Goal: Task Accomplishment & Management: Manage account settings

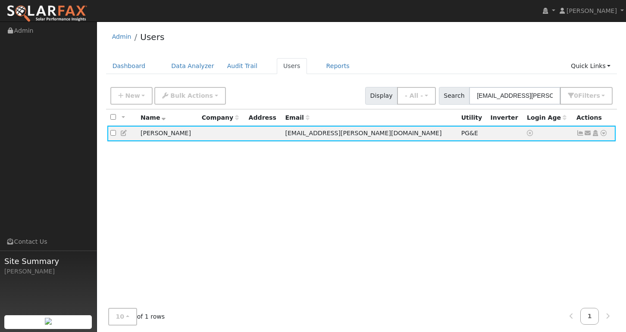
click at [511, 98] on input "[EMAIL_ADDRESS][PERSON_NAME][DOMAIN_NAME]" at bounding box center [514, 96] width 91 height 18
type input "[EMAIL_ADDRESS][DOMAIN_NAME]"
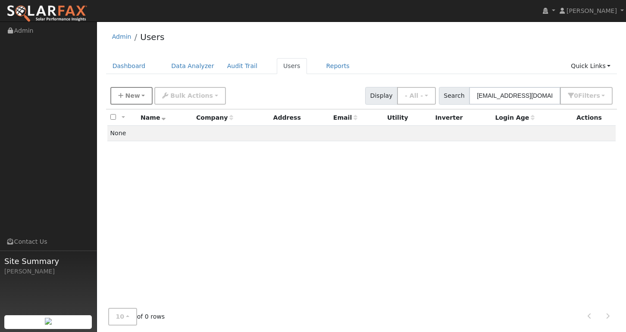
click at [140, 92] on button "New" at bounding box center [131, 96] width 43 height 18
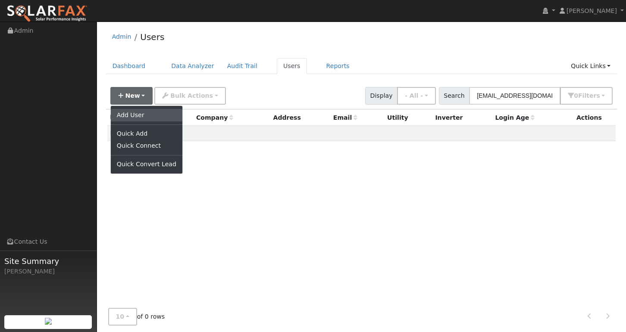
click at [140, 113] on link "Add User" at bounding box center [147, 115] width 72 height 12
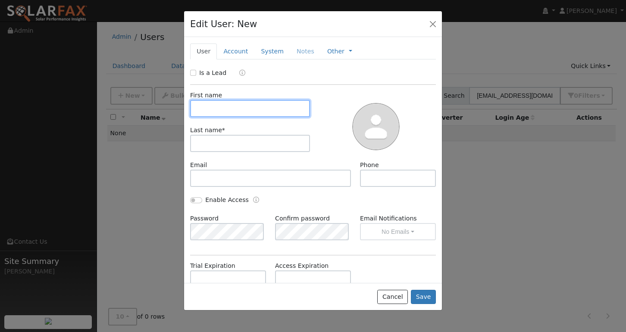
click at [267, 109] on input "text" at bounding box center [250, 108] width 120 height 17
type input "[PERSON_NAME]"
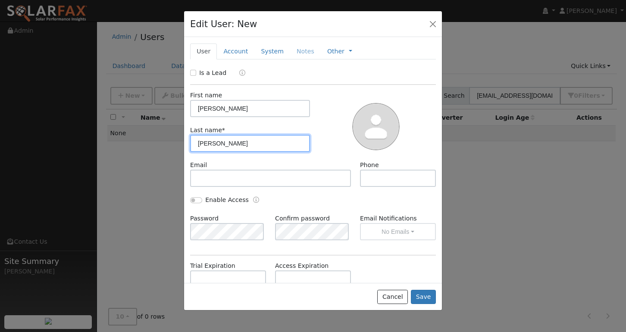
type input "[PERSON_NAME]"
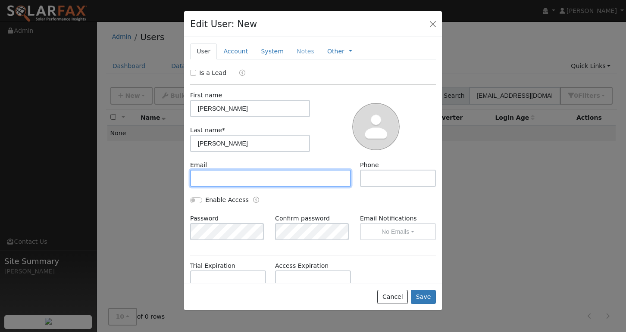
click at [279, 175] on input "text" at bounding box center [270, 178] width 161 height 17
paste input "[EMAIL_ADDRESS][DOMAIN_NAME]"
type input "[EMAIL_ADDRESS][DOMAIN_NAME]"
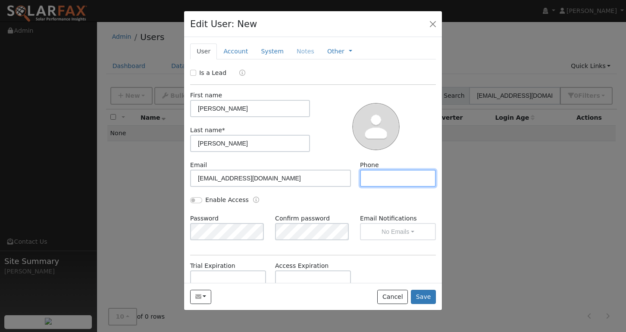
click at [378, 174] on input "text" at bounding box center [398, 178] width 76 height 17
paste input "[PHONE_NUMBER]"
type input "[PHONE_NUMBER]"
click at [413, 151] on div at bounding box center [376, 126] width 126 height 70
click at [426, 299] on button "Save" at bounding box center [423, 297] width 25 height 15
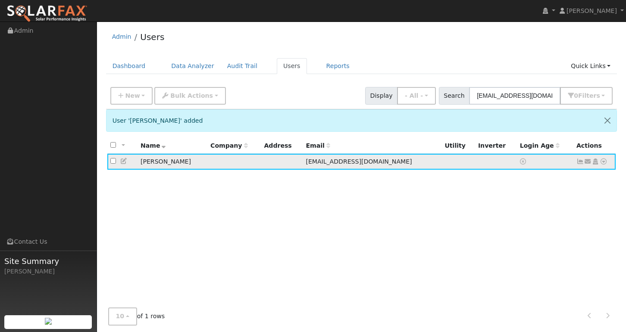
click at [605, 163] on icon at bounding box center [604, 162] width 8 height 6
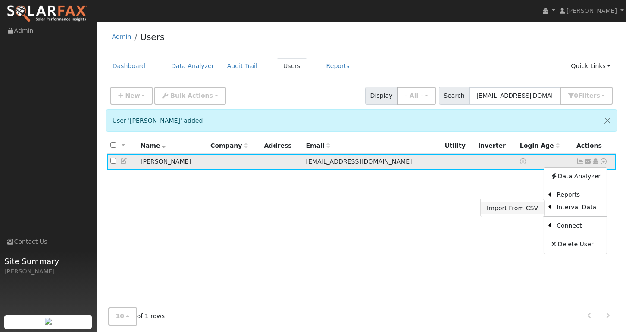
click at [513, 211] on link "Import From CSV" at bounding box center [512, 208] width 63 height 12
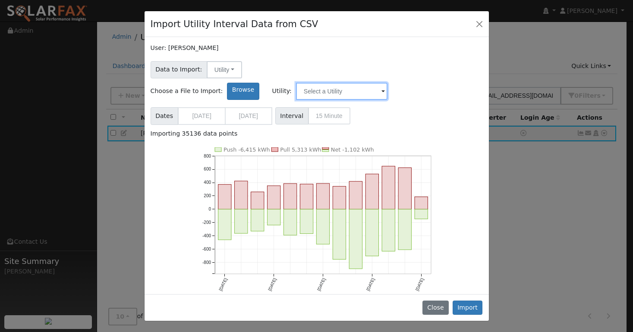
click at [387, 83] on input "text" at bounding box center [341, 91] width 91 height 17
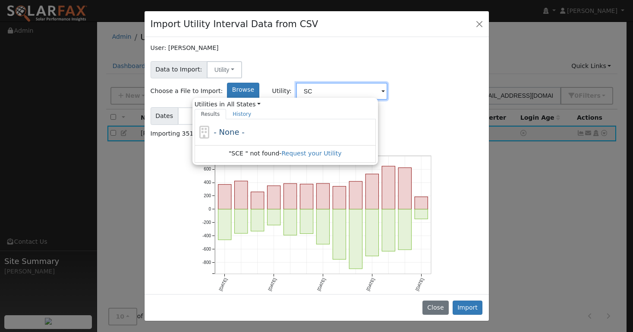
type input "S"
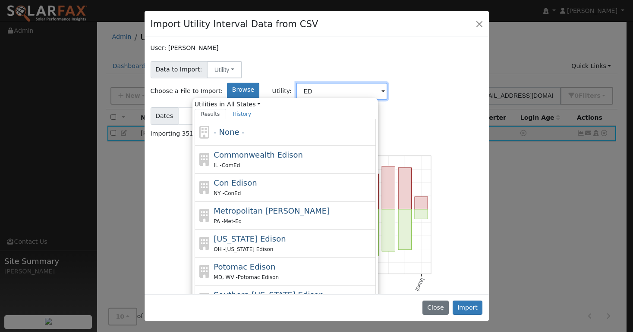
type input "E"
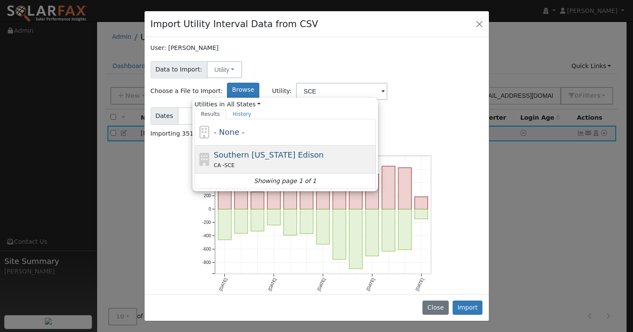
click at [323, 150] on span "Southern [US_STATE] Edison" at bounding box center [268, 154] width 110 height 9
type input "Southern [US_STATE] Edison"
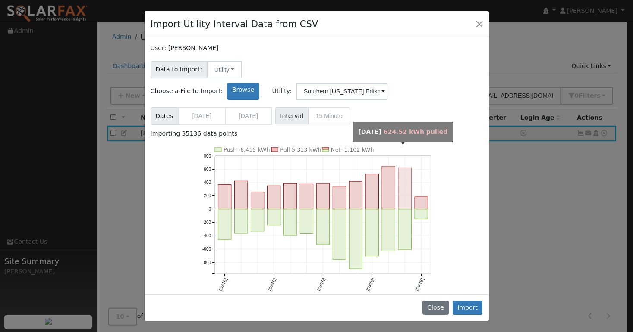
scroll to position [13, 0]
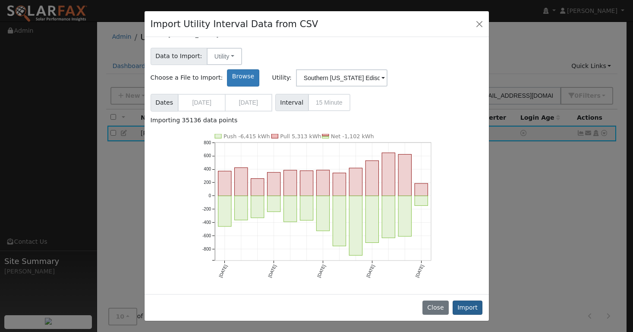
click at [471, 309] on button "Import" at bounding box center [467, 308] width 30 height 15
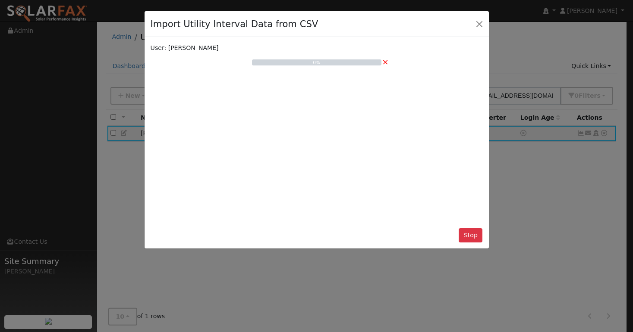
scroll to position [0, 0]
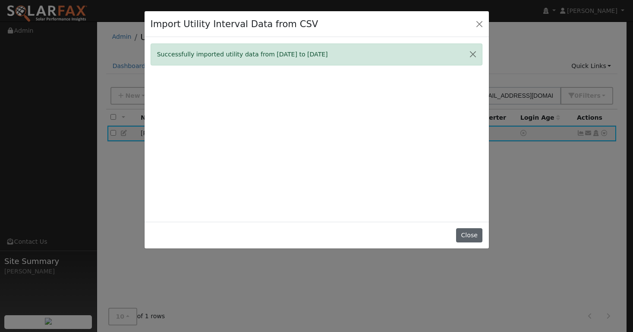
click at [469, 243] on button "Close" at bounding box center [469, 236] width 26 height 15
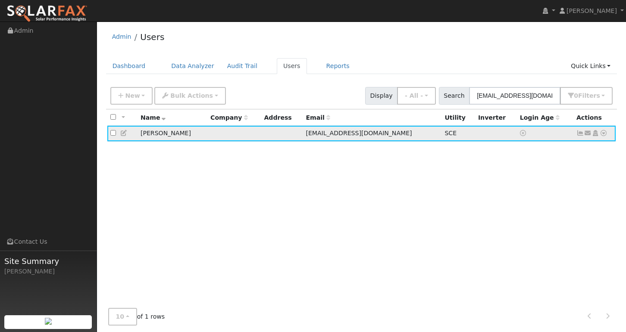
click at [580, 135] on icon at bounding box center [581, 133] width 8 height 6
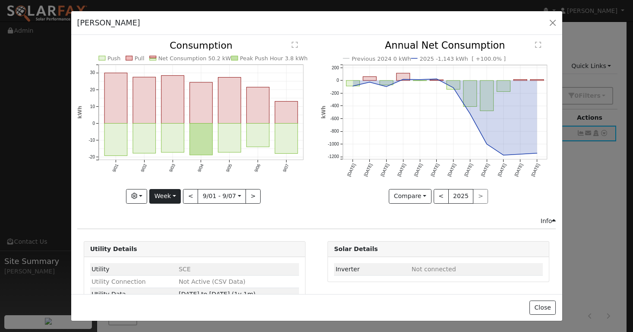
click at [166, 193] on button "Week" at bounding box center [164, 196] width 31 height 15
click at [167, 250] on link "Year" at bounding box center [180, 251] width 60 height 12
type input "[DATE]"
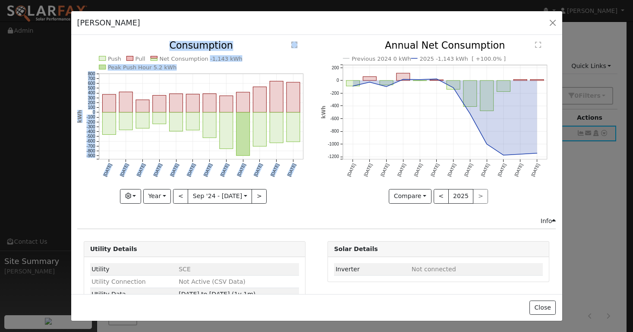
drag, startPoint x: 202, startPoint y: 59, endPoint x: 237, endPoint y: 58, distance: 34.9
click at [237, 58] on icon "Push Pull Net Consumption -1,143 kWh Peak Push Hour 5.2 kWh [DATE] Oct '[DATE] …" at bounding box center [194, 121] width 235 height 161
click at [240, 63] on icon "Push Pull Net Consumption -1,143 kWh Peak Push Hour 5.2 kWh [DATE] Oct '[DATE] …" at bounding box center [194, 121] width 235 height 161
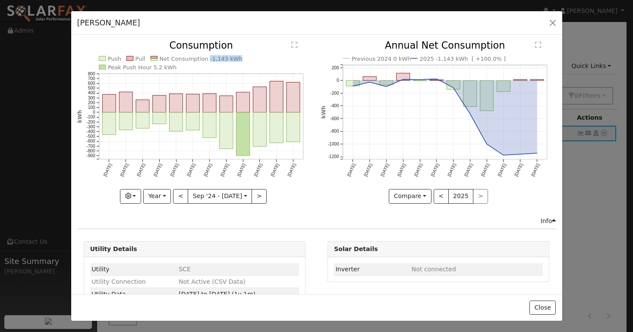
drag, startPoint x: 202, startPoint y: 60, endPoint x: 228, endPoint y: 60, distance: 25.9
click at [228, 60] on text "Net Consumption -1,143 kWh" at bounding box center [200, 59] width 83 height 6
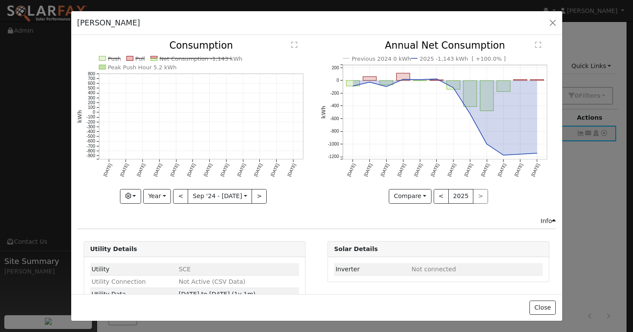
click at [226, 63] on icon "Push Pull Net Consumption -1,143 kWh Peak Push Hour 5.2 kWh [DATE] Oct '[DATE] …" at bounding box center [194, 121] width 235 height 161
drag, startPoint x: 201, startPoint y: 58, endPoint x: 224, endPoint y: 59, distance: 23.3
click at [224, 59] on g "Net Consumption -1,143 kWh" at bounding box center [196, 59] width 92 height 6
click at [230, 61] on icon "Push Pull Net Consumption -1,143 kWh Peak Push Hour 5.2 kWh [DATE] Oct '[DATE] …" at bounding box center [194, 121] width 235 height 161
copy text "-1,143 kWh"
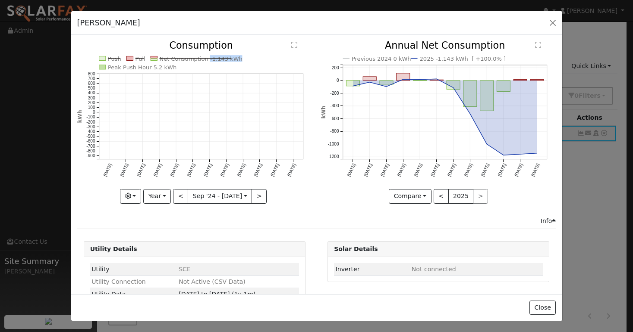
drag, startPoint x: 229, startPoint y: 60, endPoint x: 202, endPoint y: 60, distance: 26.8
click at [202, 60] on text "Net Consumption -1,143 kWh" at bounding box center [200, 59] width 83 height 6
